Goal: Communication & Community: Share content

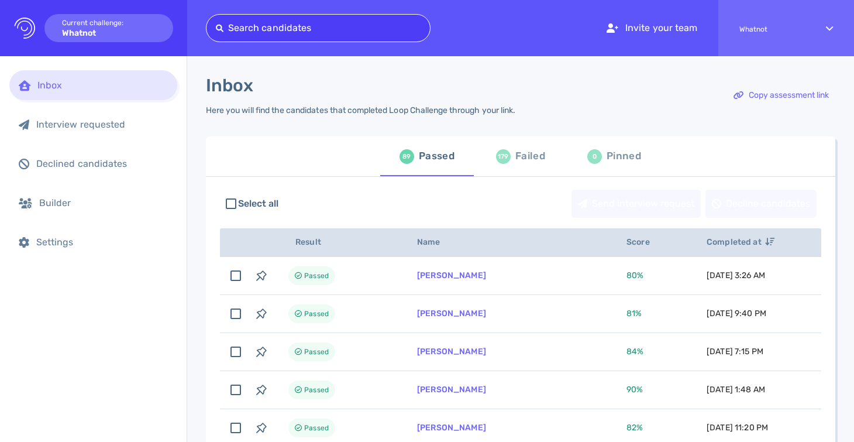
type input "mpetriw88@gmail.com"
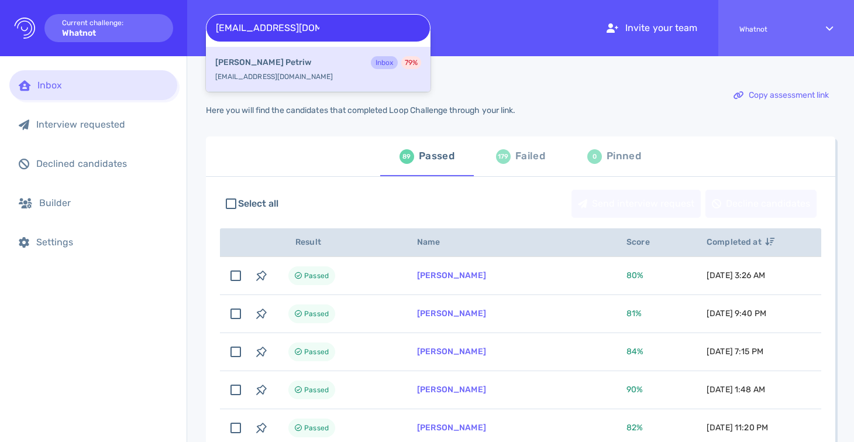
click at [316, 58] on div "Michelle Petriw Inbox 79 %" at bounding box center [318, 63] width 206 height 15
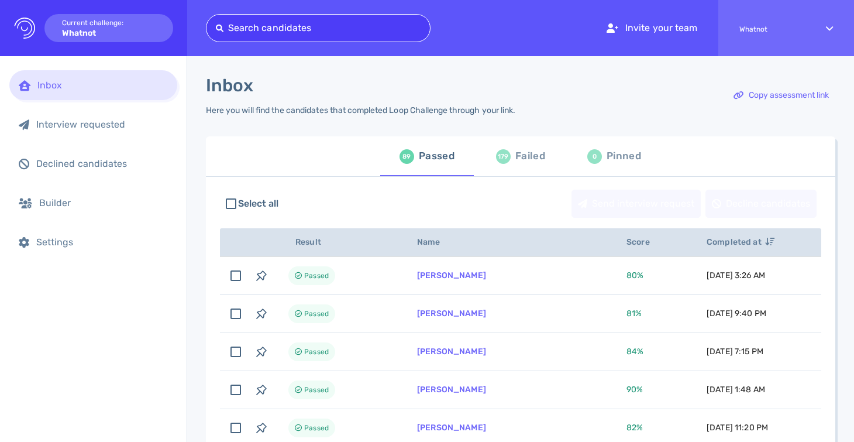
click at [370, 23] on div at bounding box center [318, 28] width 205 height 16
click at [328, 30] on div at bounding box center [318, 28] width 205 height 16
paste input "[EMAIL_ADDRESS][DOMAIN_NAME]"
type input "[EMAIL_ADDRESS][DOMAIN_NAME]"
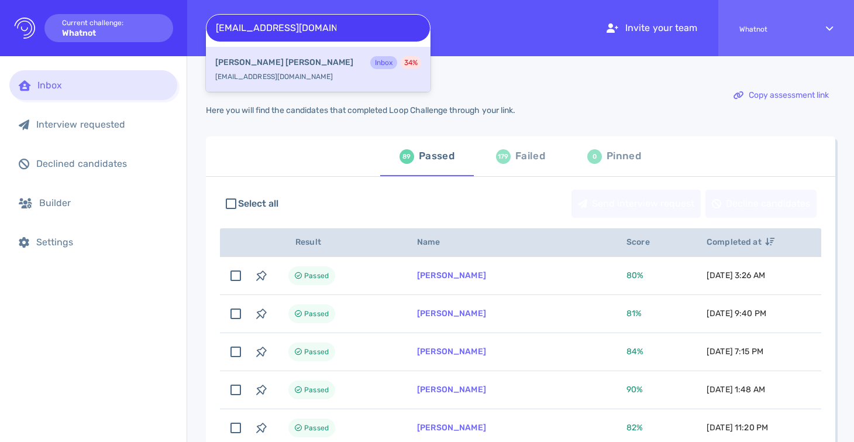
click at [315, 71] on div "David Barrett Inbox 34 % davidbarrett16@gmail.com" at bounding box center [318, 69] width 225 height 45
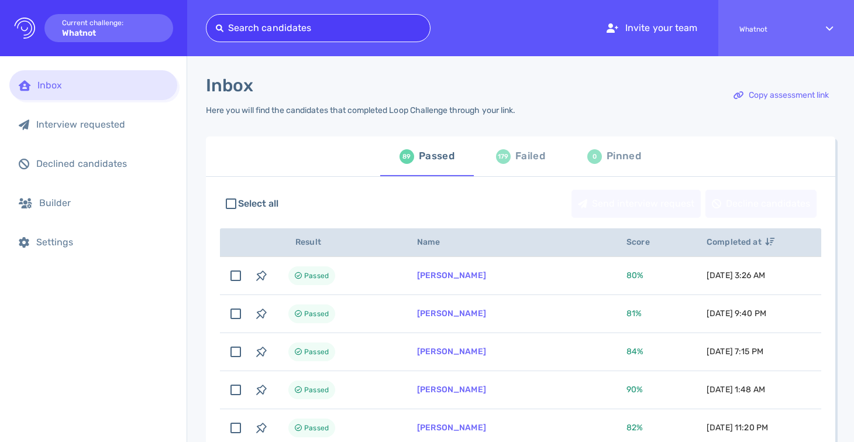
click at [360, 32] on div at bounding box center [318, 28] width 205 height 16
click at [353, 22] on div at bounding box center [318, 28] width 205 height 16
paste input "jefordjuniorb@yahoo.com"
type input "jefordjuniorb@yahoo.com"
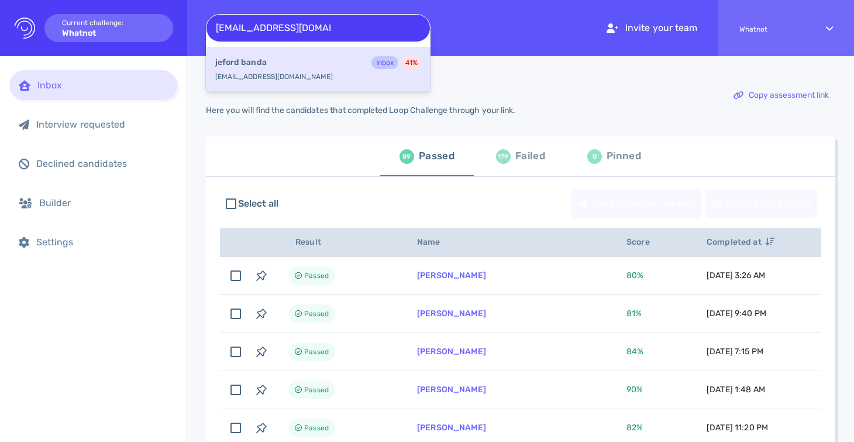
click at [334, 56] on div "jeford banda Inbox 41 %" at bounding box center [318, 63] width 206 height 15
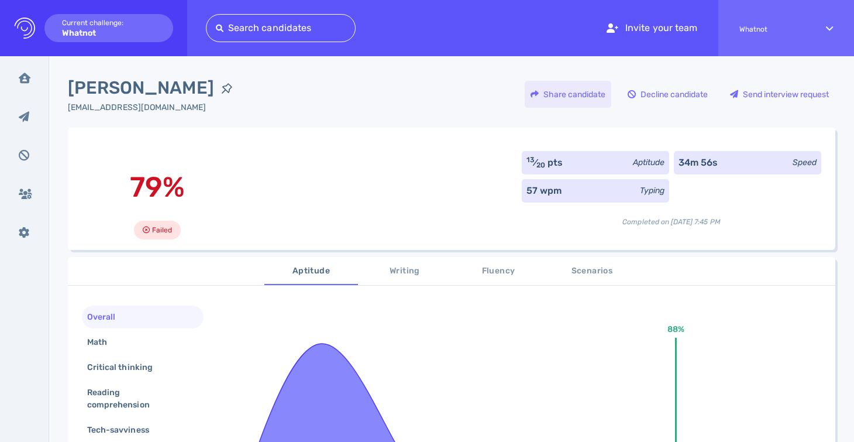
click at [561, 97] on div "Share candidate" at bounding box center [568, 94] width 87 height 27
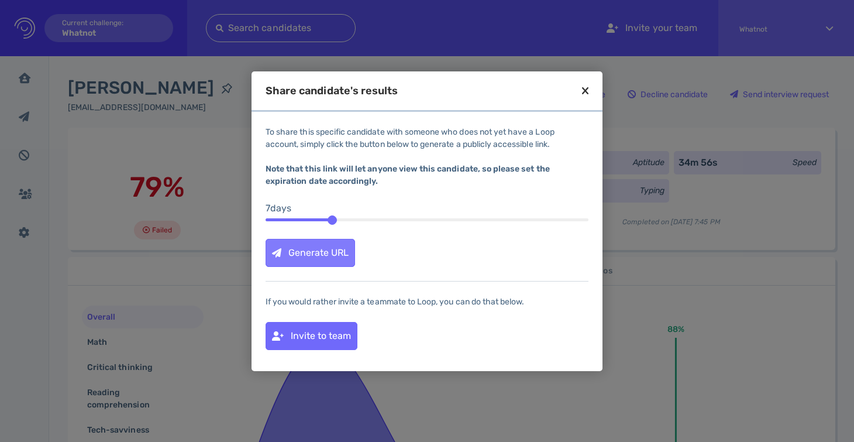
click at [315, 254] on div "Generate URL" at bounding box center [310, 252] width 88 height 27
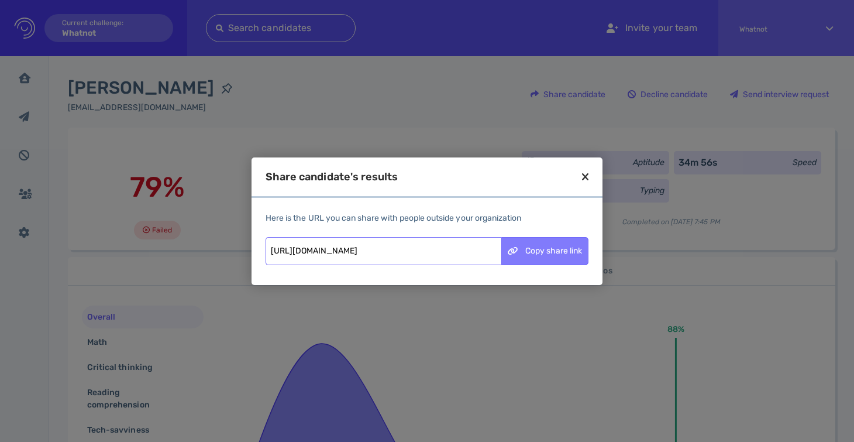
click at [553, 247] on div "Copy share link" at bounding box center [545, 250] width 86 height 27
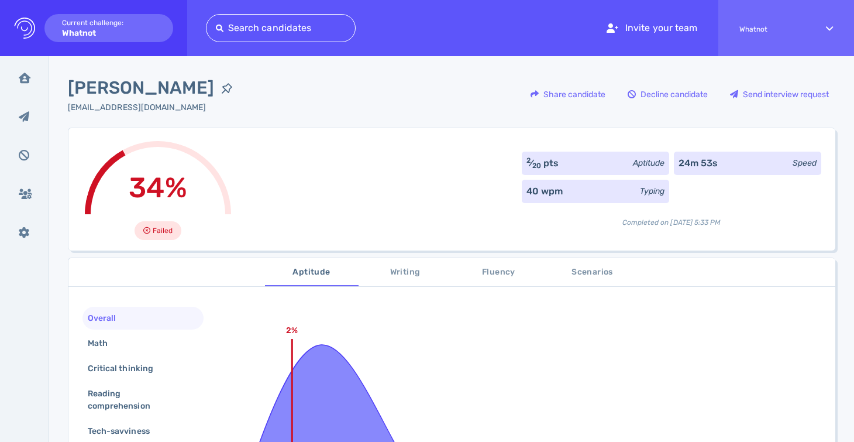
click at [590, 275] on span "Scenarios" at bounding box center [593, 272] width 80 height 15
